Goal: Information Seeking & Learning: Check status

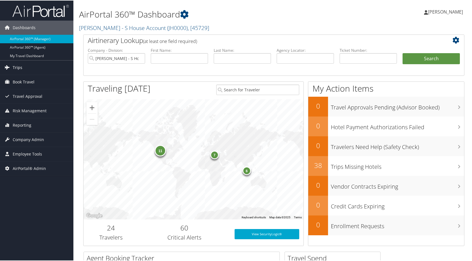
click at [23, 65] on link "Trips" at bounding box center [36, 67] width 73 height 14
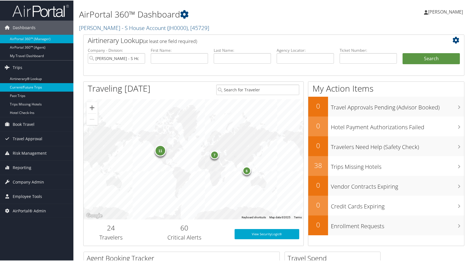
click at [32, 86] on link "Current/Future Trips" at bounding box center [36, 86] width 73 height 8
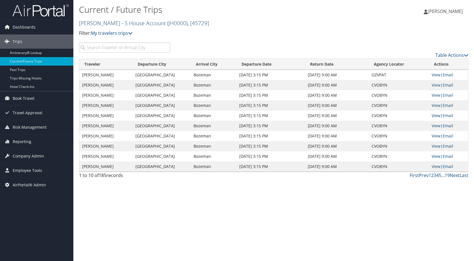
click at [135, 24] on link "[PERSON_NAME] - S House Account ( JH0000 ) , [ 45729 ]" at bounding box center [144, 23] width 130 height 8
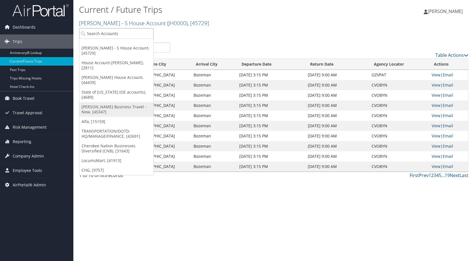
click at [120, 102] on link "Christopherson Business Travel - New, [45347]" at bounding box center [116, 109] width 74 height 15
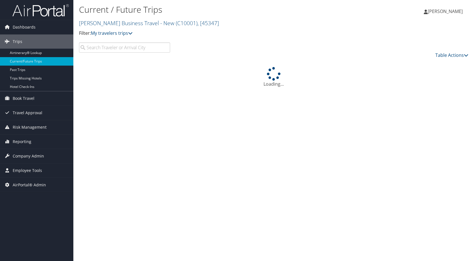
click at [124, 45] on input "search" at bounding box center [124, 47] width 91 height 10
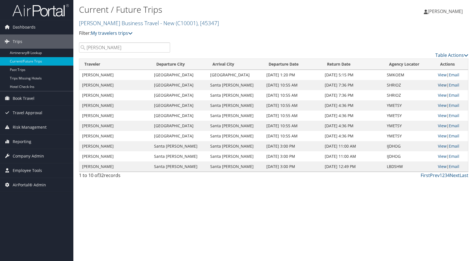
type input "cameron"
click at [439, 85] on link "View" at bounding box center [442, 84] width 9 height 5
click at [439, 106] on link "View" at bounding box center [442, 105] width 9 height 5
click at [441, 156] on link "View" at bounding box center [442, 155] width 9 height 5
click at [443, 167] on link "View" at bounding box center [442, 166] width 9 height 5
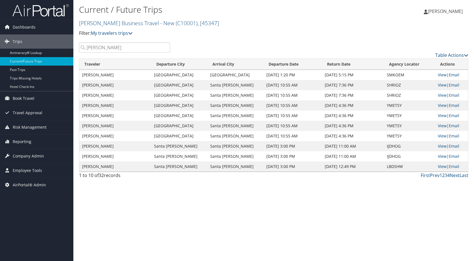
click at [443, 176] on link "2" at bounding box center [444, 175] width 3 height 6
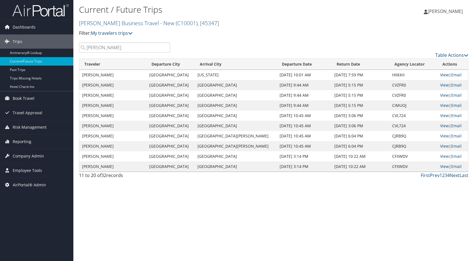
click at [441, 74] on link "View" at bounding box center [445, 74] width 9 height 5
click at [441, 85] on link "View" at bounding box center [445, 84] width 9 height 5
click at [443, 115] on link "View" at bounding box center [445, 115] width 9 height 5
click at [441, 135] on link "View" at bounding box center [445, 135] width 9 height 5
click at [441, 156] on link "View" at bounding box center [445, 155] width 9 height 5
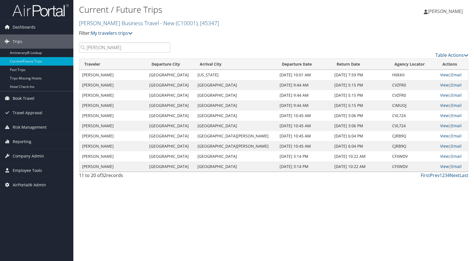
click at [447, 175] on link "3" at bounding box center [446, 175] width 3 height 6
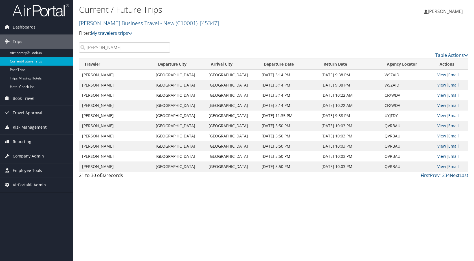
click at [456, 176] on link "Next" at bounding box center [455, 175] width 10 height 6
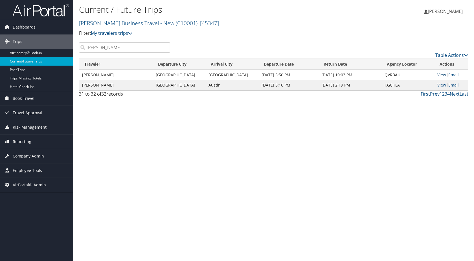
click at [442, 75] on link "View" at bounding box center [442, 74] width 9 height 5
click at [441, 84] on link "View" at bounding box center [442, 84] width 9 height 5
click at [435, 94] on link "Prev" at bounding box center [435, 94] width 10 height 6
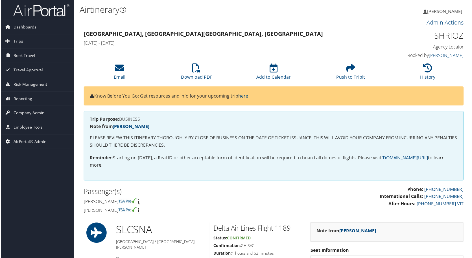
click at [452, 32] on h1 "SHRIOZ" at bounding box center [420, 36] width 89 height 12
copy h1 "SHRIOZ"
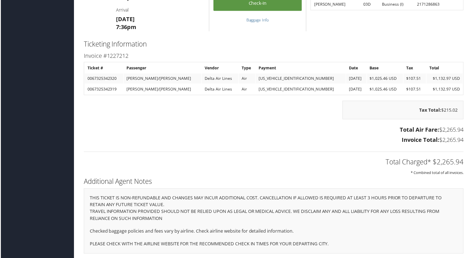
scroll to position [464, 0]
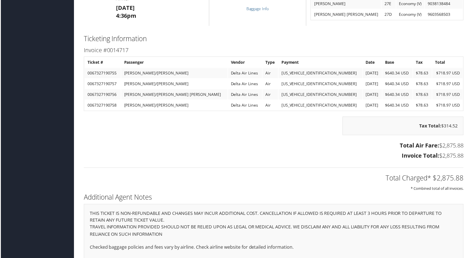
scroll to position [515, 0]
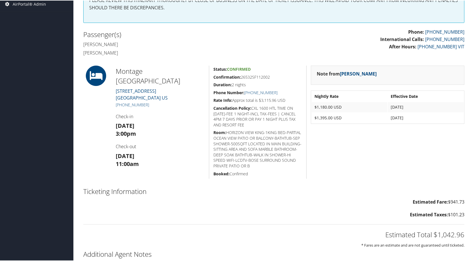
scroll to position [196, 0]
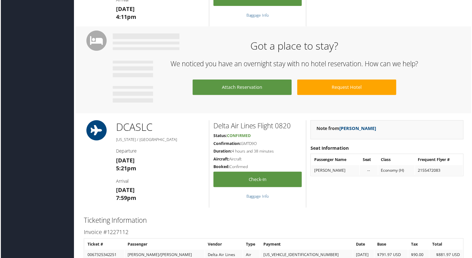
scroll to position [424, 0]
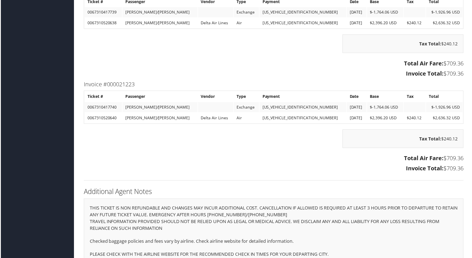
scroll to position [2053, 0]
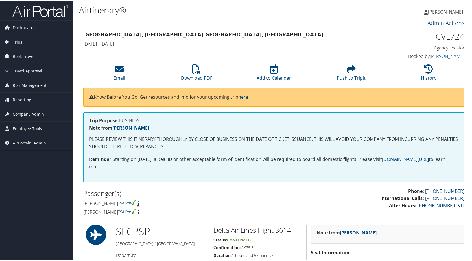
drag, startPoint x: 319, startPoint y: 201, endPoint x: 332, endPoint y: 117, distance: 84.9
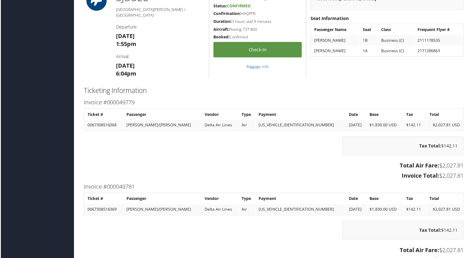
scroll to position [508, 0]
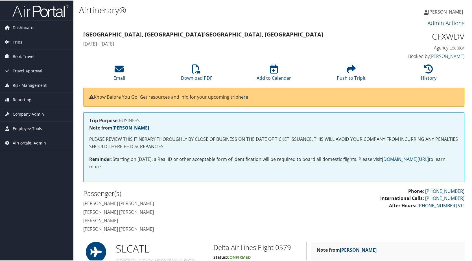
drag, startPoint x: 318, startPoint y: 180, endPoint x: 311, endPoint y: 84, distance: 96.0
drag, startPoint x: 467, startPoint y: 70, endPoint x: 466, endPoint y: 30, distance: 39.8
click at [448, 36] on h1 "CFXWDV" at bounding box center [420, 36] width 89 height 12
copy h1 "CFXWDV"
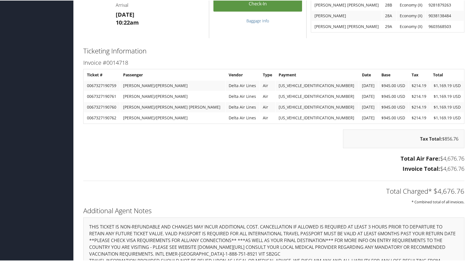
scroll to position [1022, 0]
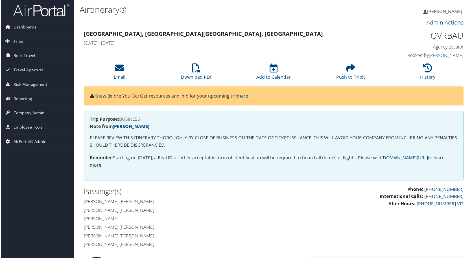
drag, startPoint x: 220, startPoint y: 154, endPoint x: 209, endPoint y: 84, distance: 70.1
click at [441, 35] on h1 "QVRBAU" at bounding box center [420, 36] width 89 height 12
copy h1 "QVRBAU"
click at [443, 32] on h1 "QVRBAU" at bounding box center [420, 36] width 89 height 12
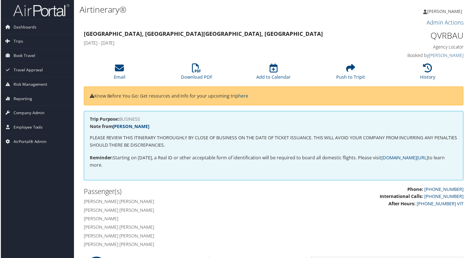
click at [444, 36] on h1 "QVRBAU" at bounding box center [420, 36] width 89 height 12
copy h1 "QVRBAU"
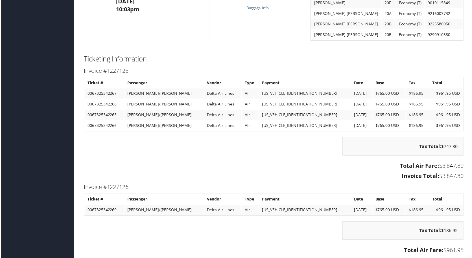
scroll to position [1125, 0]
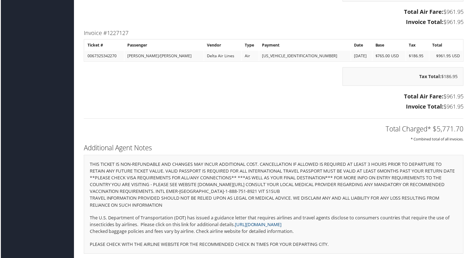
drag, startPoint x: 380, startPoint y: 209, endPoint x: 381, endPoint y: 242, distance: 33.1
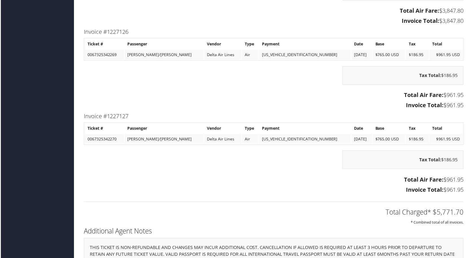
scroll to position [1012, 0]
